Goal: Navigation & Orientation: Understand site structure

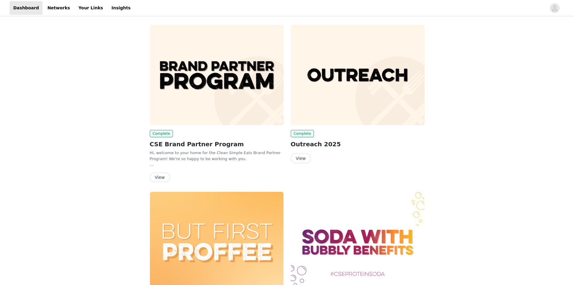
click at [158, 179] on button "View" at bounding box center [160, 177] width 20 height 10
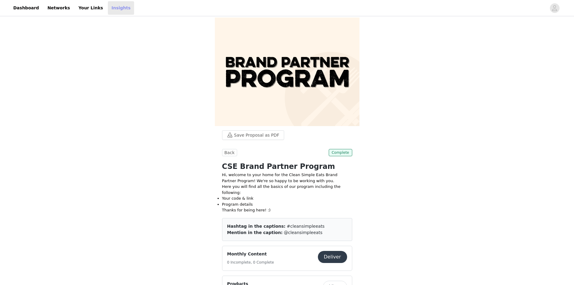
click at [108, 4] on link "Insights" at bounding box center [121, 8] width 26 height 14
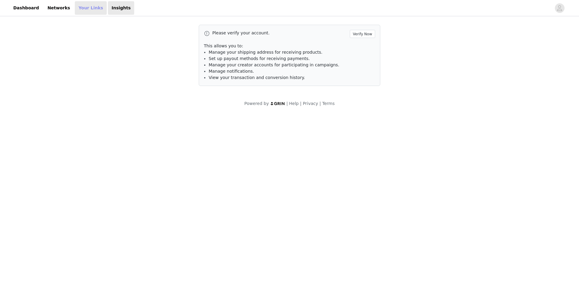
click at [78, 9] on link "Your Links" at bounding box center [91, 8] width 32 height 14
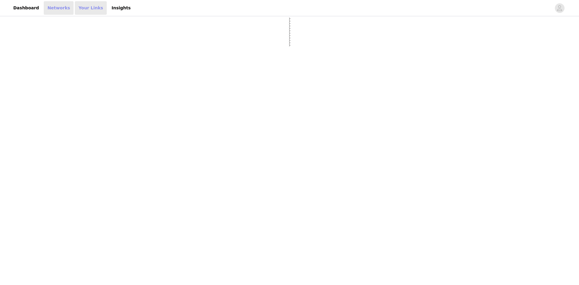
select select "12"
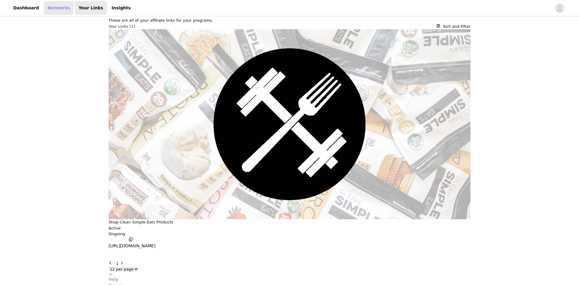
click at [54, 7] on link "Networks" at bounding box center [59, 8] width 30 height 14
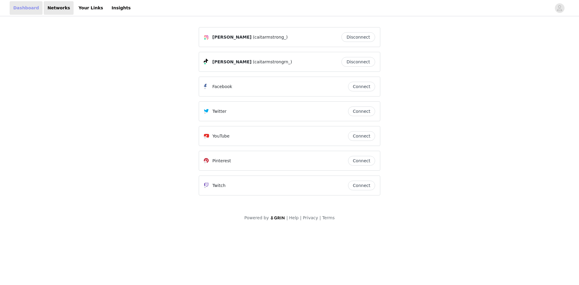
click at [25, 9] on link "Dashboard" at bounding box center [26, 8] width 33 height 14
